Goal: Task Accomplishment & Management: Complete application form

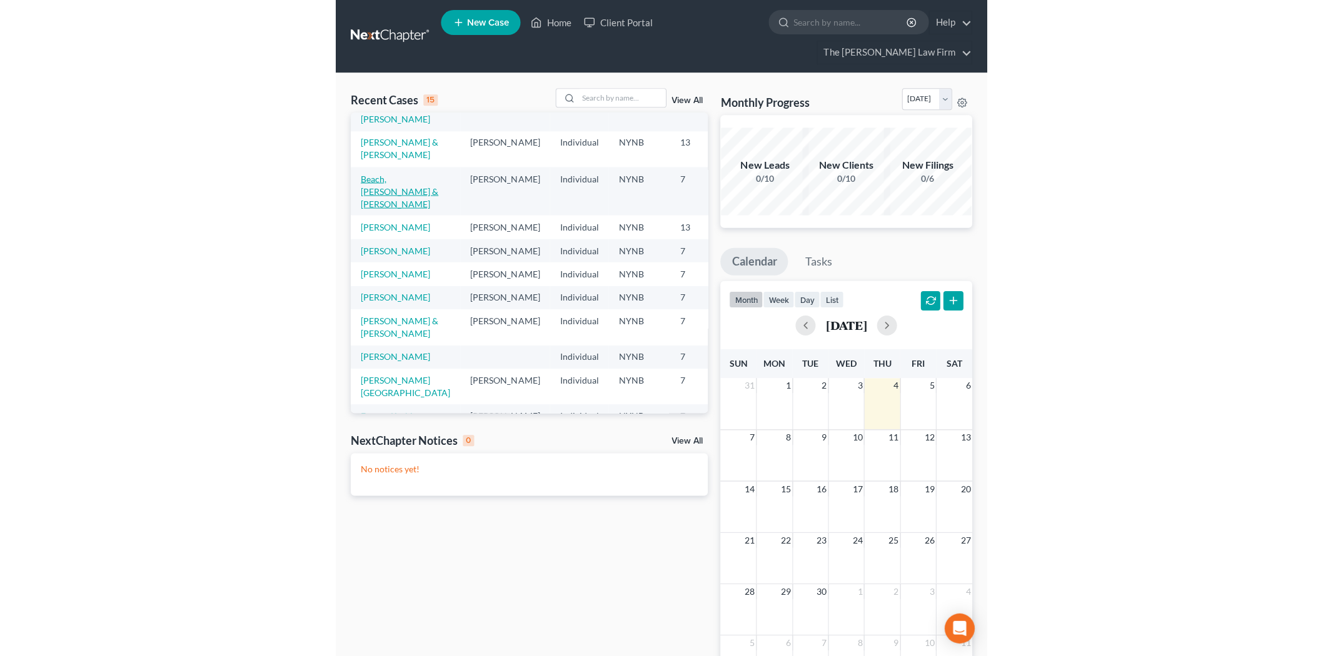
scroll to position [139, 0]
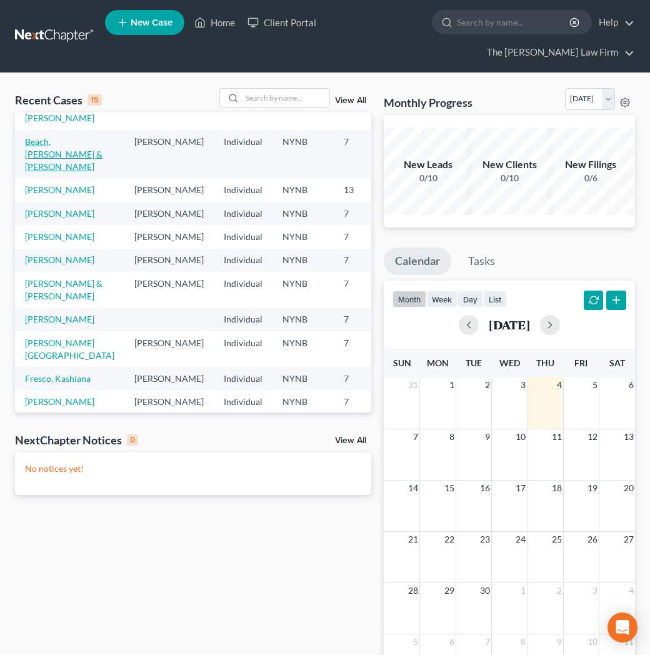
click at [39, 172] on link "Beach, [PERSON_NAME] & [PERSON_NAME]" at bounding box center [64, 154] width 78 height 36
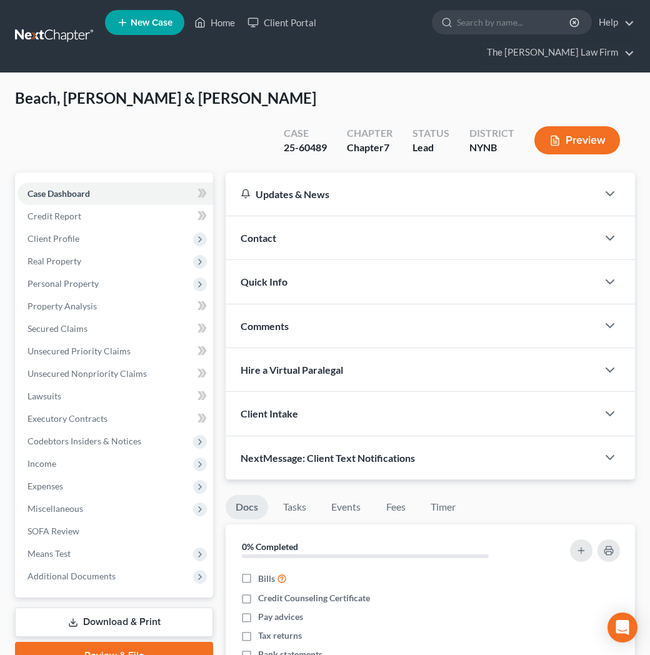
click at [129, 21] on link "New Case" at bounding box center [144, 22] width 79 height 25
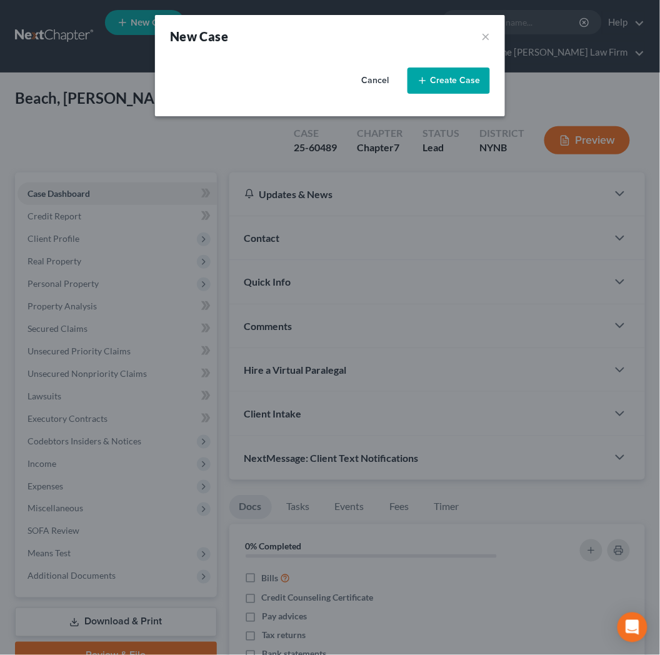
select select "54"
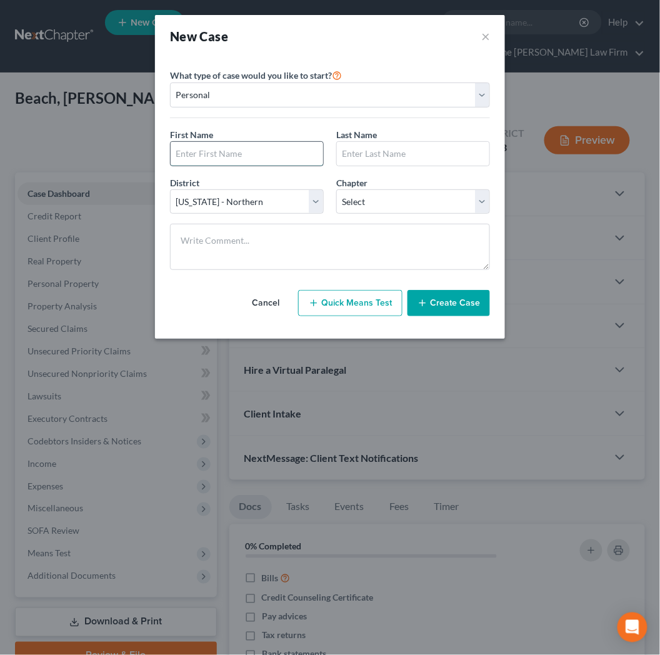
click at [243, 153] on input "text" at bounding box center [247, 154] width 153 height 24
type input "B"
type input "[PERSON_NAME]"
select select "0"
click at [364, 310] on button "Quick Means Test" at bounding box center [350, 303] width 104 height 26
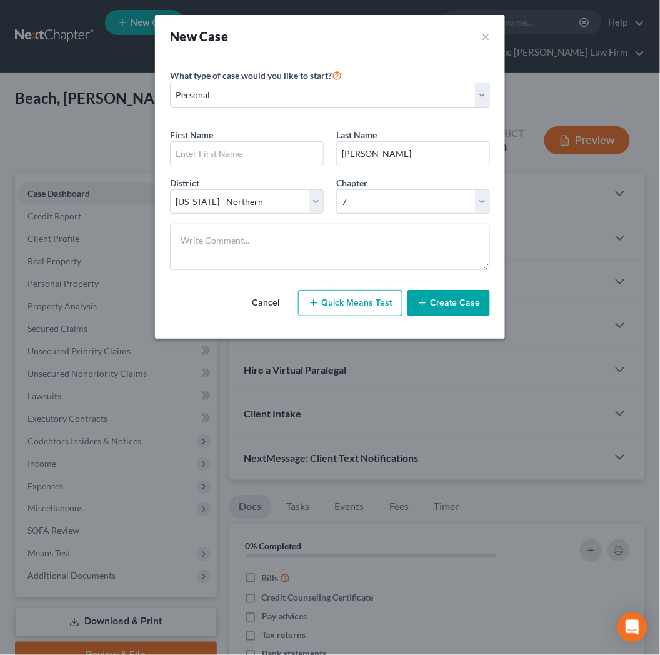
select select "35"
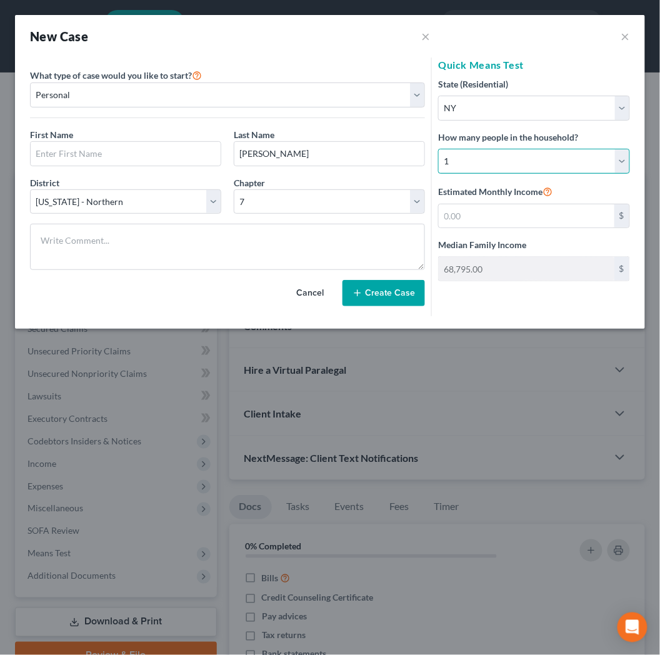
click at [604, 153] on select "Select 1 2 3 4 5 6 7 8 9 10 11 12 13 14 15 16 17 18 19 20" at bounding box center [534, 161] width 192 height 25
select select "2"
click at [438, 149] on select "Select 1 2 3 4 5 6 7 8 9 10 11 12 13 14 15 16 17 18 19 20" at bounding box center [534, 161] width 192 height 25
type input "108,589.00"
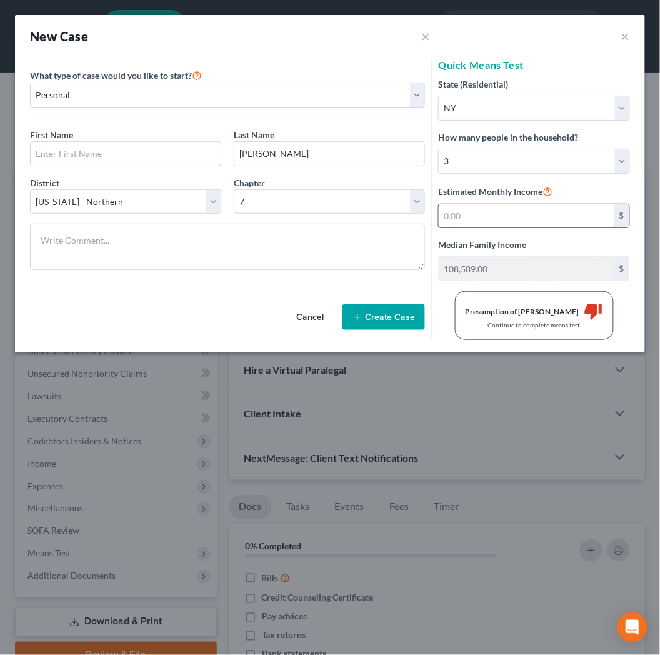
click at [493, 221] on input "text" at bounding box center [527, 216] width 176 height 24
type input "149,000"
click at [493, 221] on input "149,000" at bounding box center [527, 216] width 176 height 24
click at [73, 314] on div "Cancel Create Case" at bounding box center [227, 310] width 395 height 60
click at [629, 39] on button "×" at bounding box center [625, 36] width 9 height 15
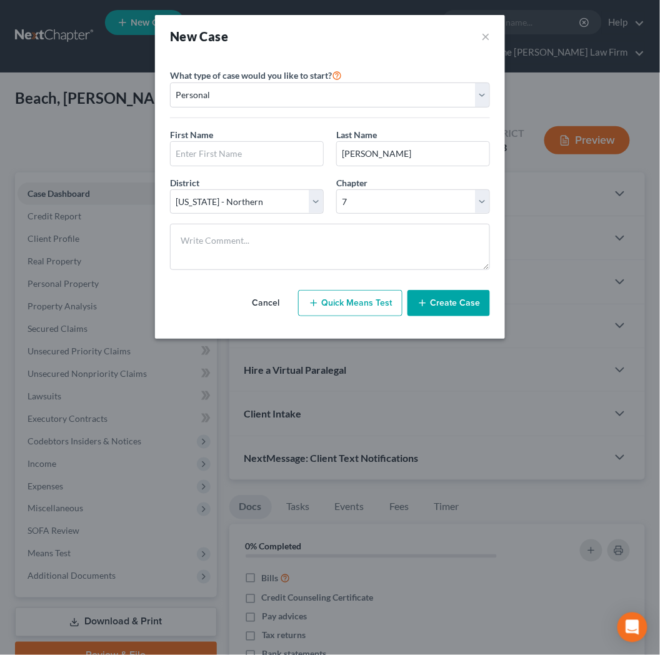
click at [267, 306] on button "Cancel" at bounding box center [265, 303] width 55 height 25
